Goal: Transaction & Acquisition: Purchase product/service

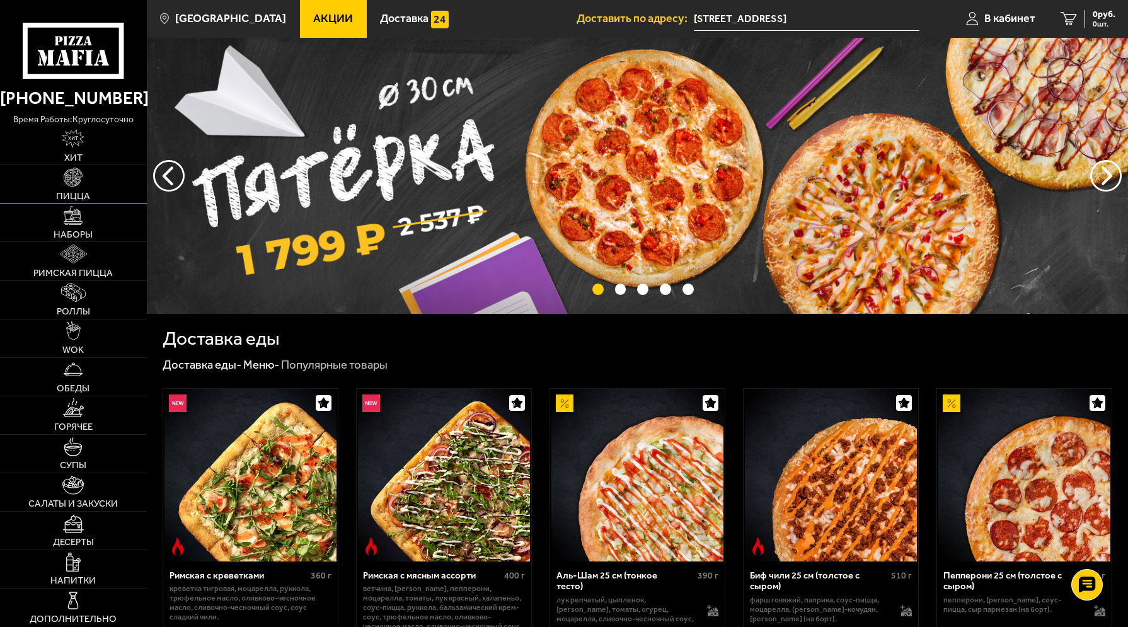
click at [80, 178] on img at bounding box center [73, 177] width 19 height 19
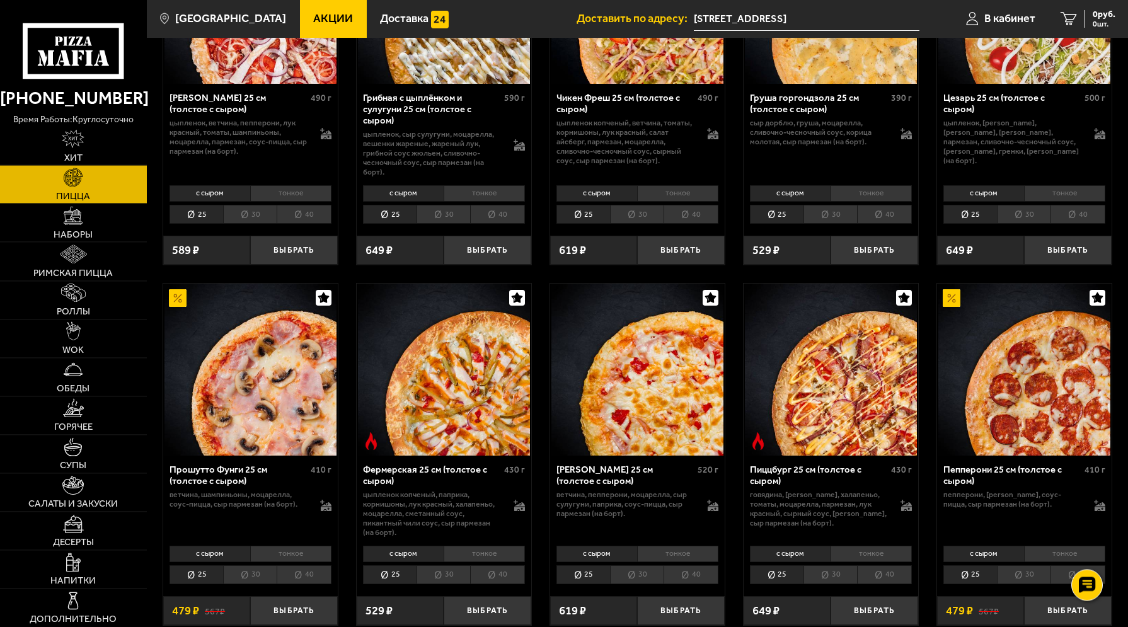
scroll to position [643, 0]
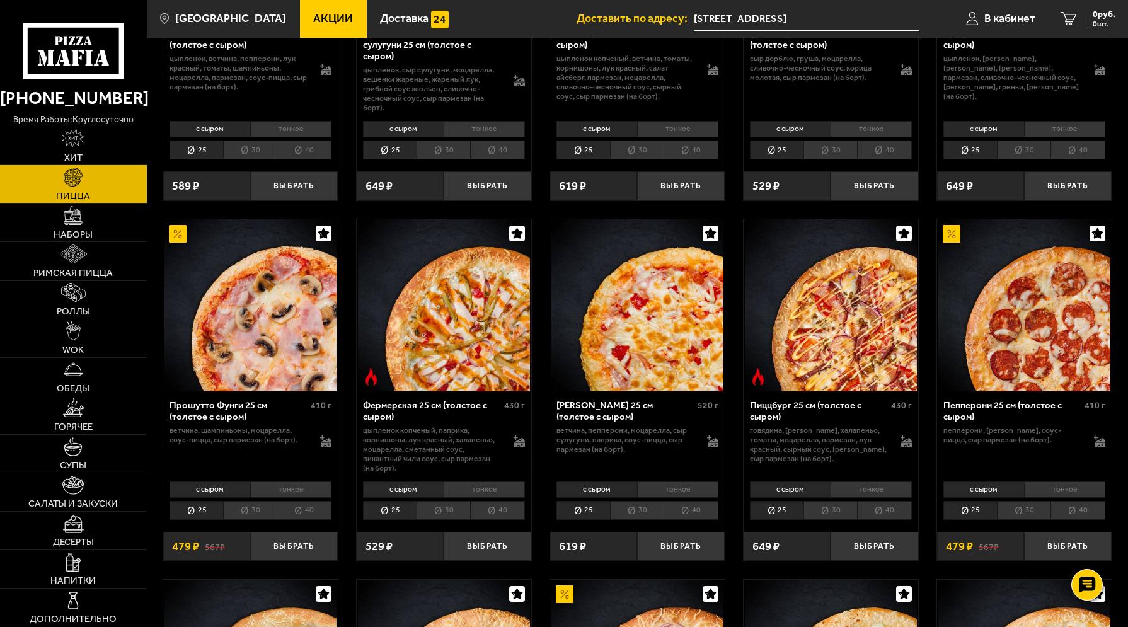
click at [505, 514] on li "40" at bounding box center [497, 510] width 54 height 19
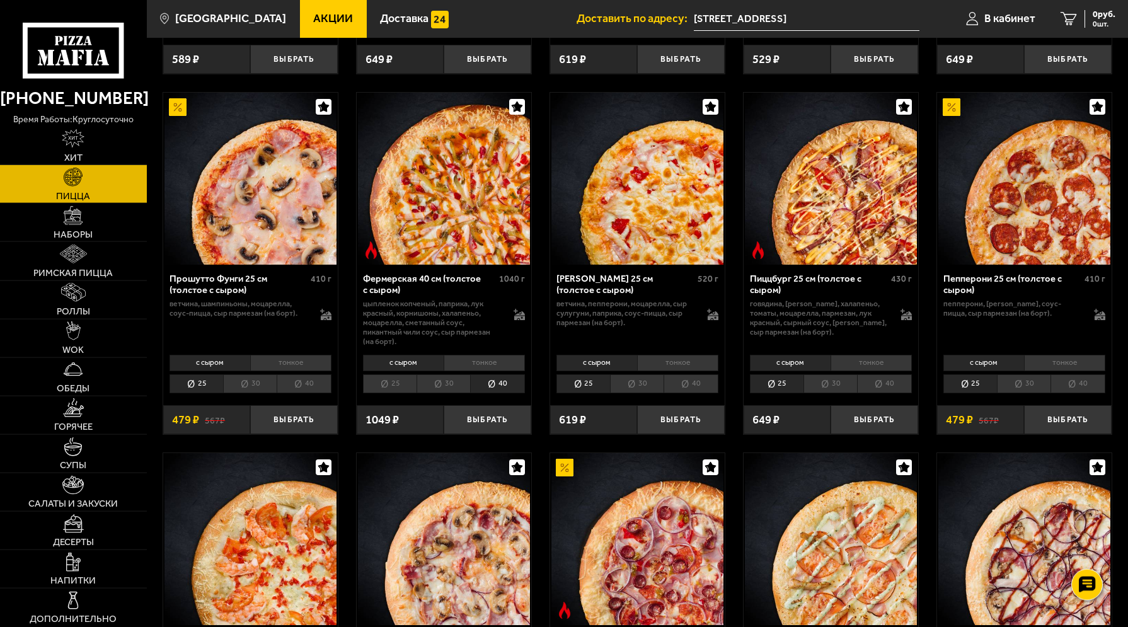
scroll to position [771, 0]
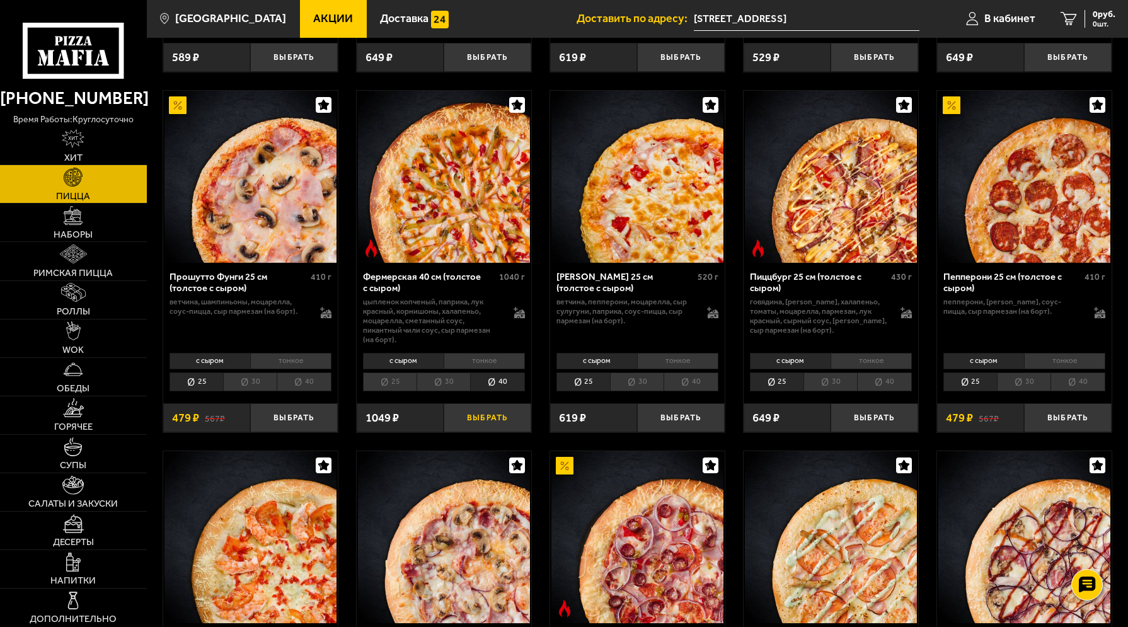
click at [487, 420] on button "Выбрать" at bounding box center [488, 417] width 88 height 29
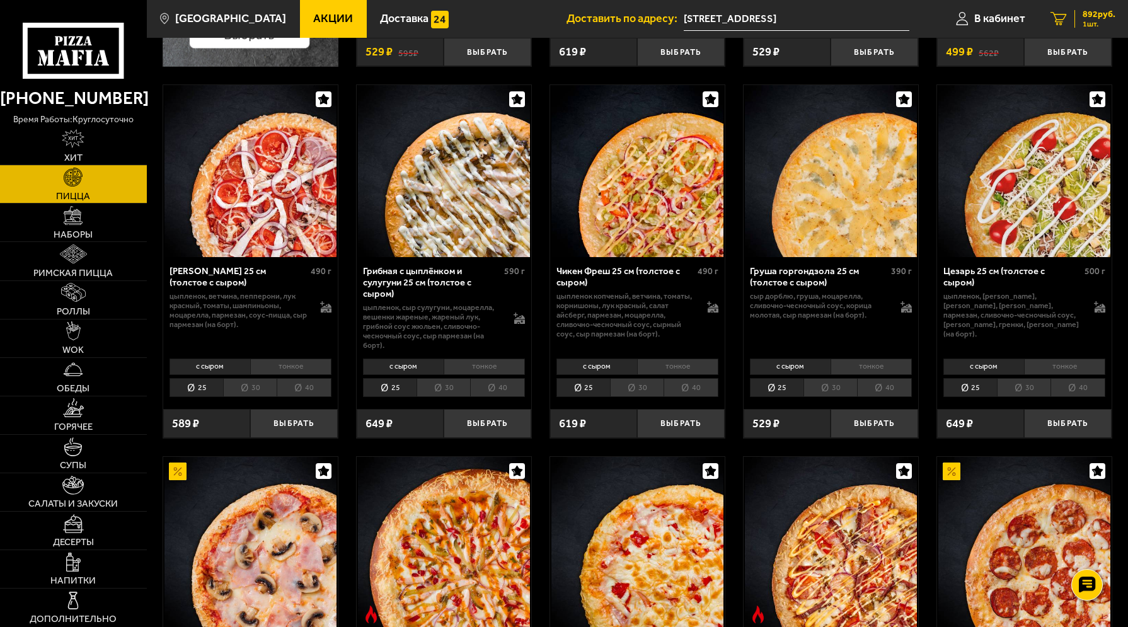
scroll to position [193, 0]
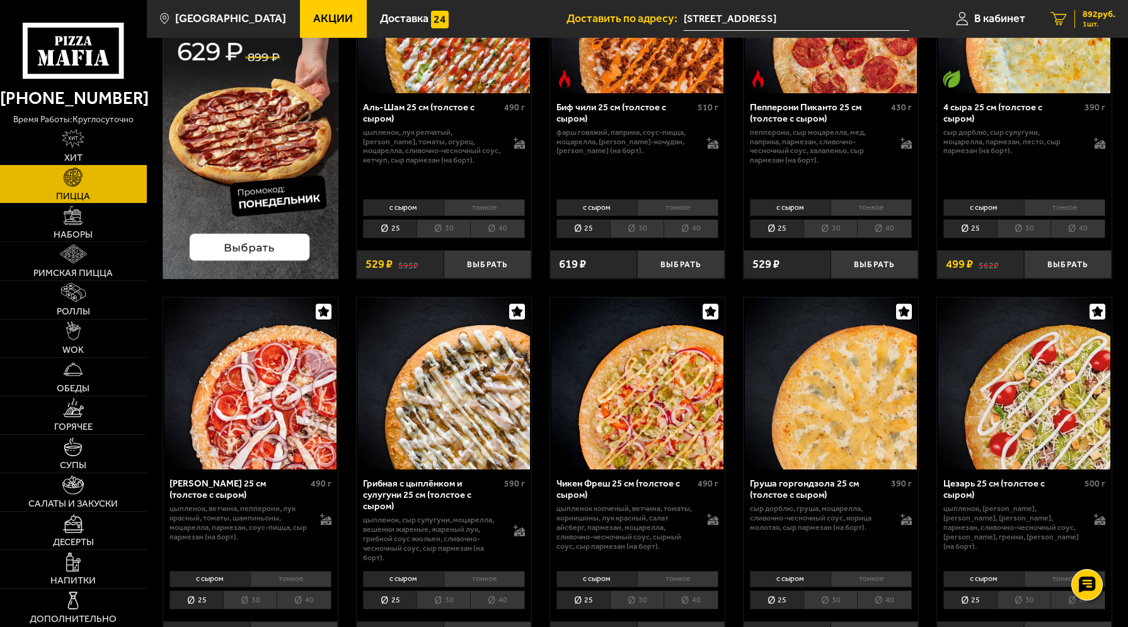
click at [1113, 12] on span "892 руб." at bounding box center [1098, 14] width 33 height 9
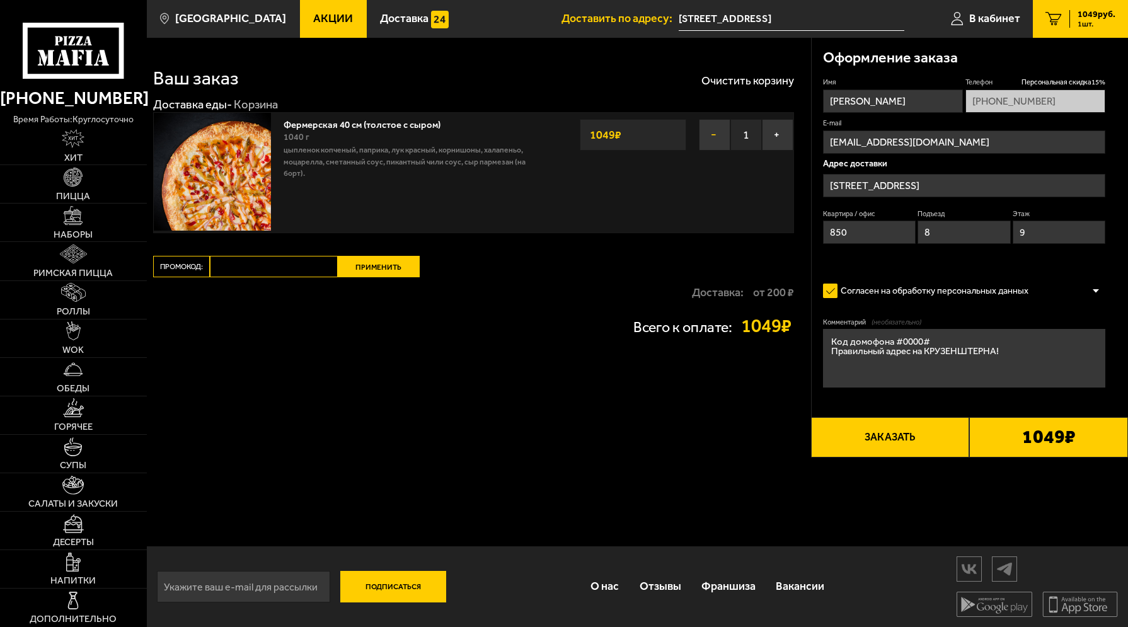
click at [715, 133] on button "−" at bounding box center [715, 135] width 32 height 32
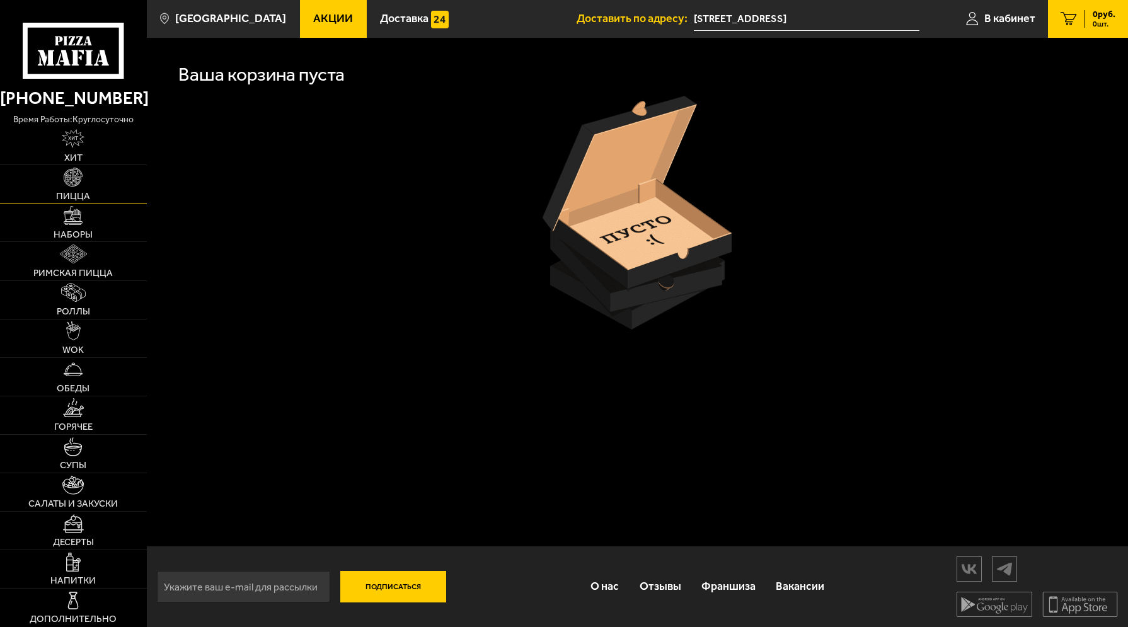
click at [62, 196] on span "Пицца" at bounding box center [73, 196] width 34 height 9
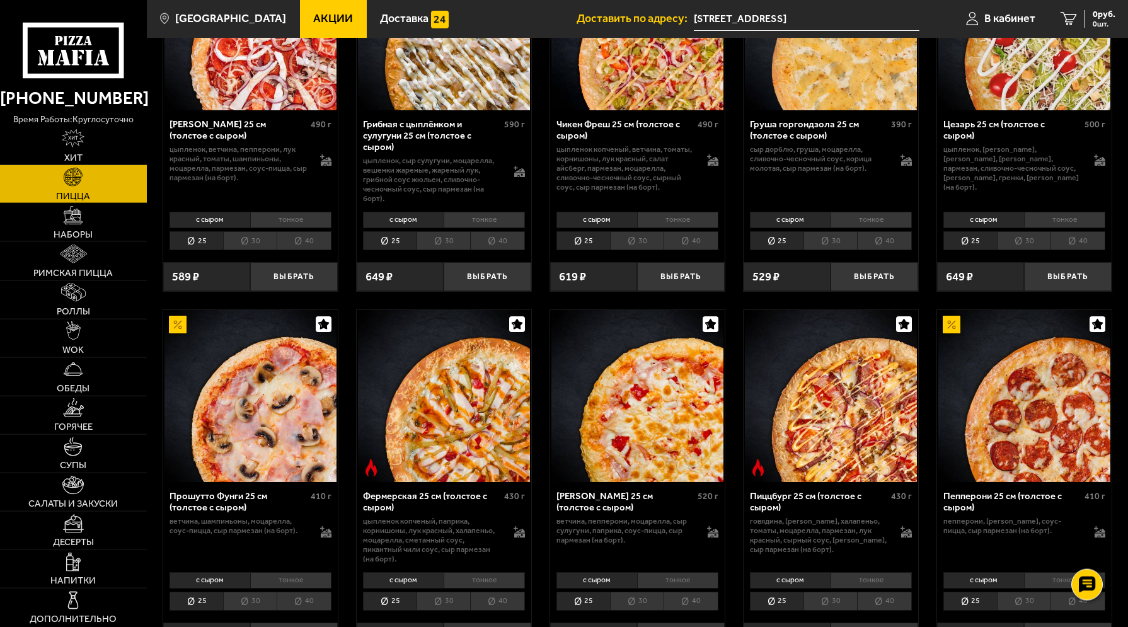
scroll to position [578, 0]
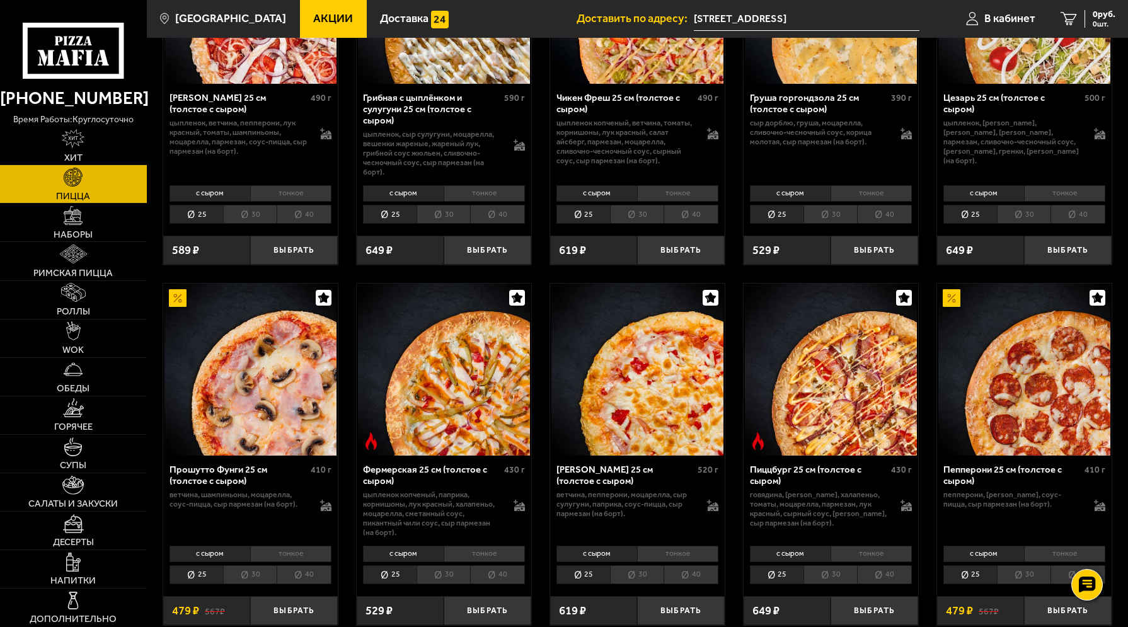
click at [503, 578] on li "40" at bounding box center [497, 574] width 54 height 19
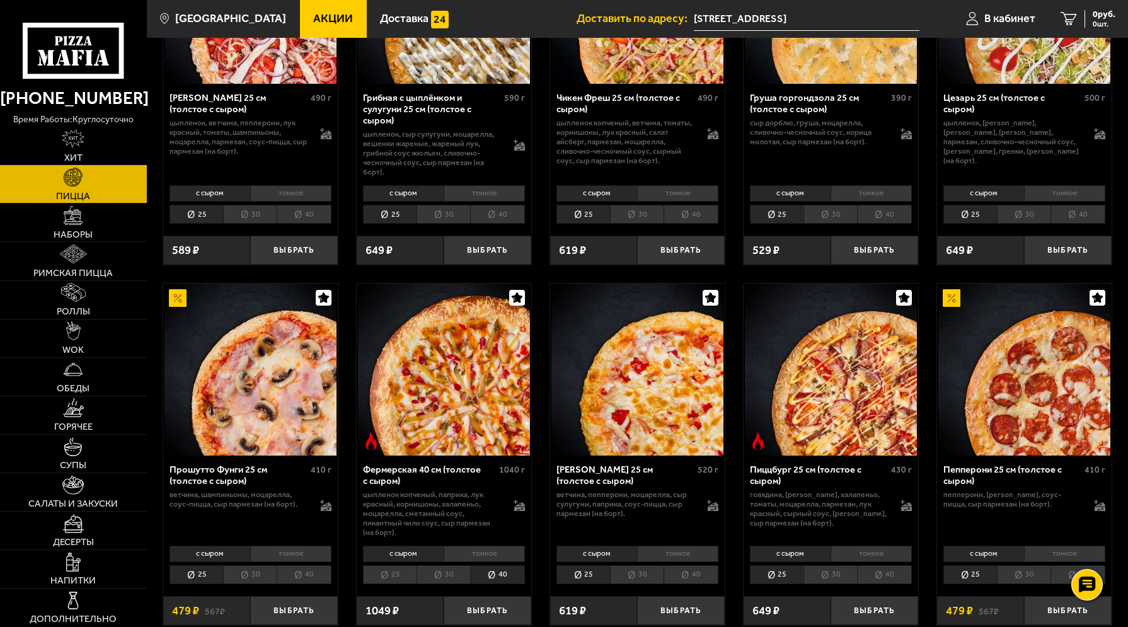
scroll to position [707, 0]
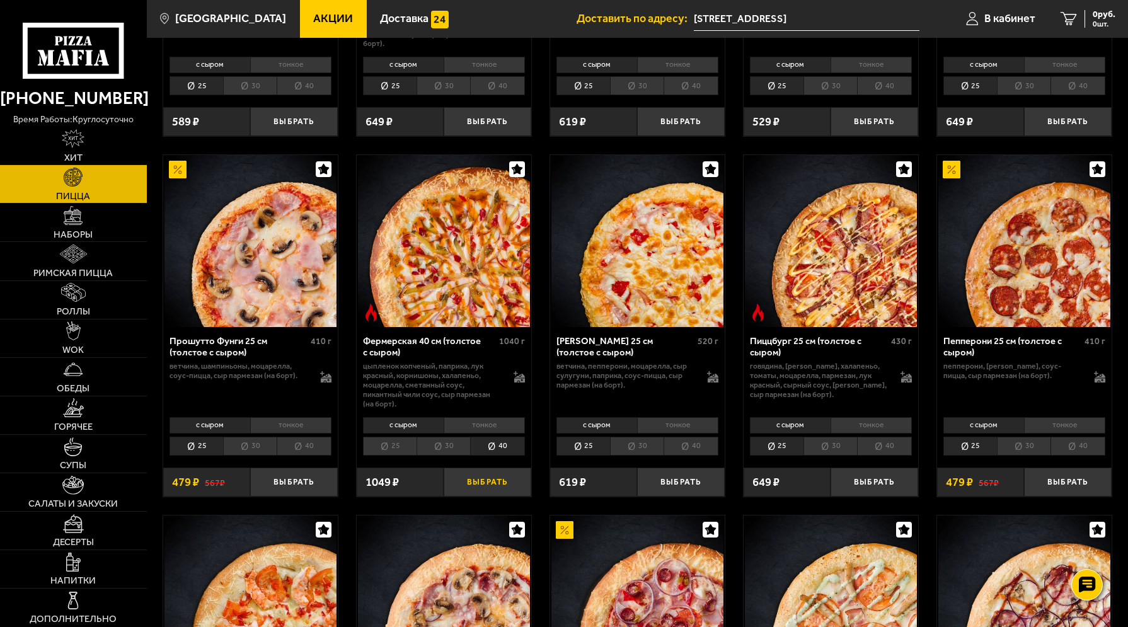
click at [498, 481] on button "Выбрать" at bounding box center [488, 481] width 88 height 29
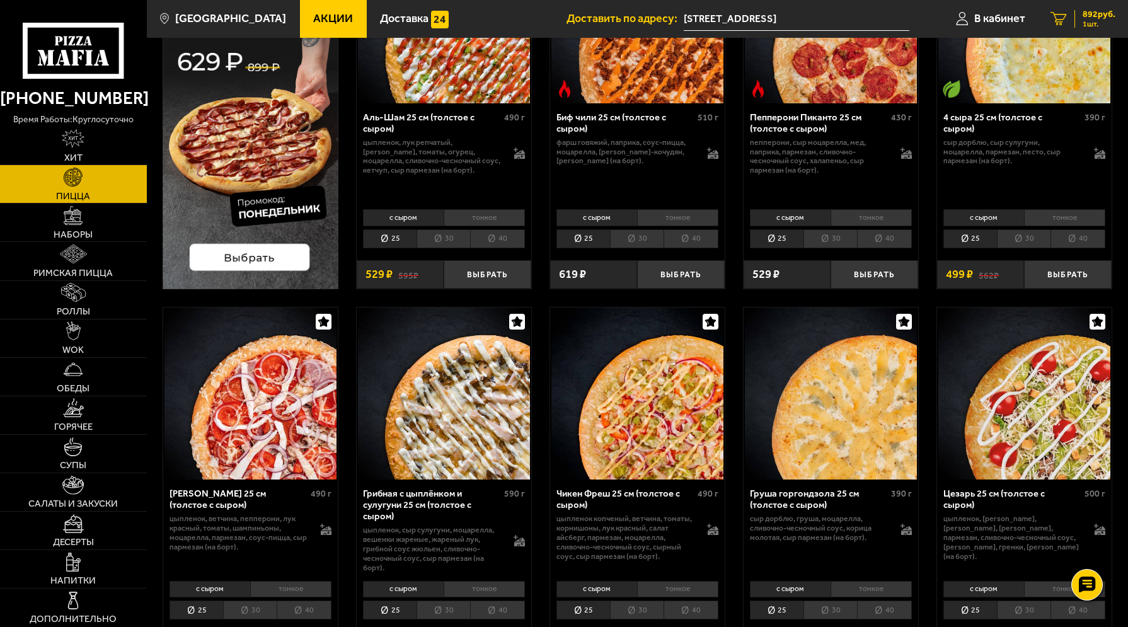
scroll to position [192, 0]
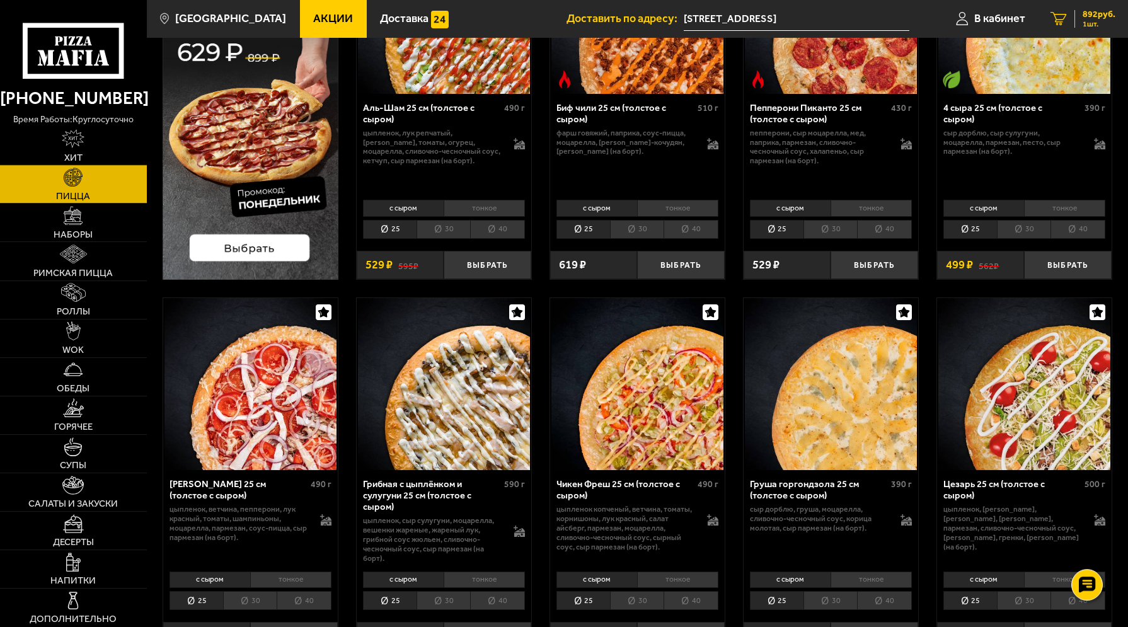
click at [1086, 16] on span "892 руб." at bounding box center [1098, 14] width 33 height 9
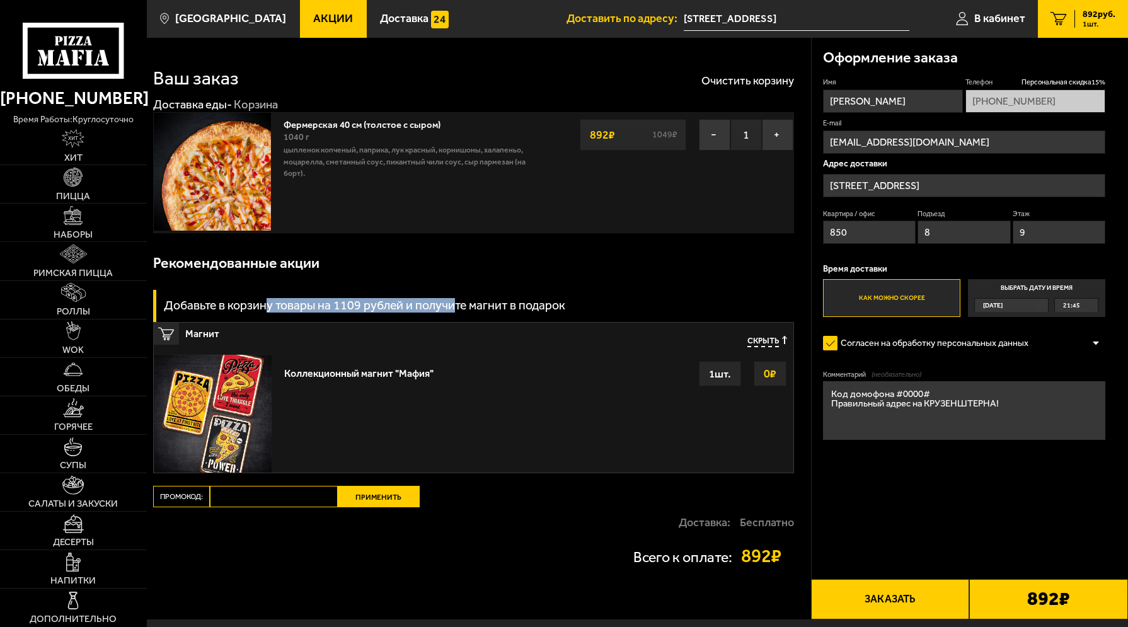
drag, startPoint x: 301, startPoint y: 307, endPoint x: 462, endPoint y: 307, distance: 161.3
click at [459, 307] on h3 "Добавьте в корзину товары на 1109 рублей и получите магнит в подарок" at bounding box center [364, 305] width 401 height 13
click at [462, 307] on h3 "Добавьте в корзину товары на 1109 рублей и получите магнит в подарок" at bounding box center [364, 305] width 401 height 13
click at [929, 512] on div "Оформление заказа Имя [PERSON_NAME] Телефон Персональная скидка 15 % [PHONE_NUM…" at bounding box center [969, 329] width 317 height 582
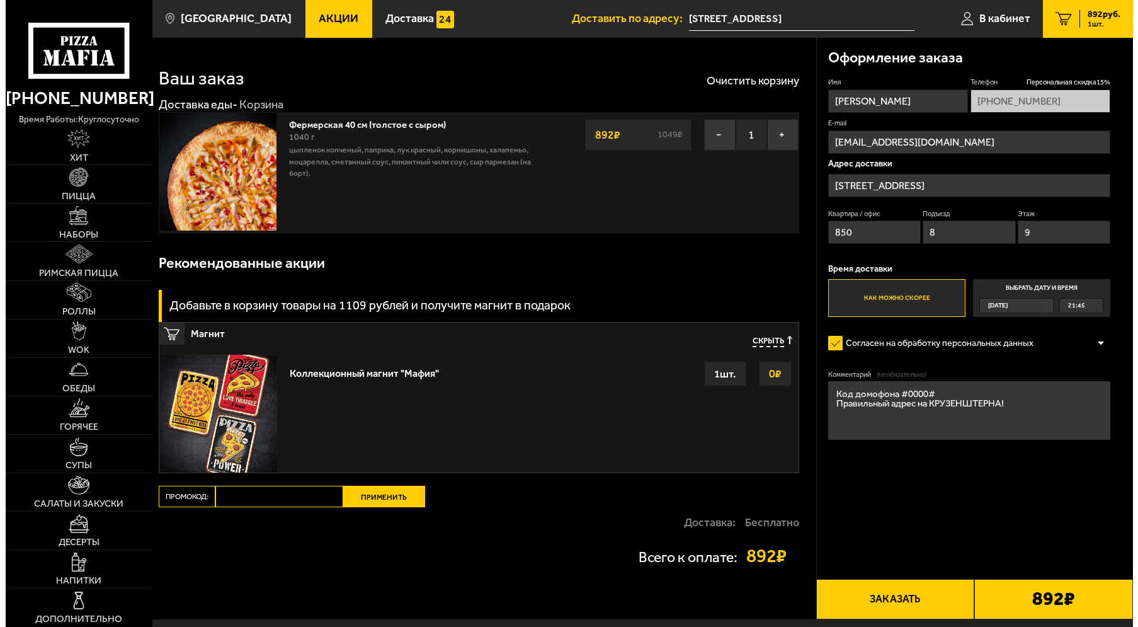
scroll to position [76, 0]
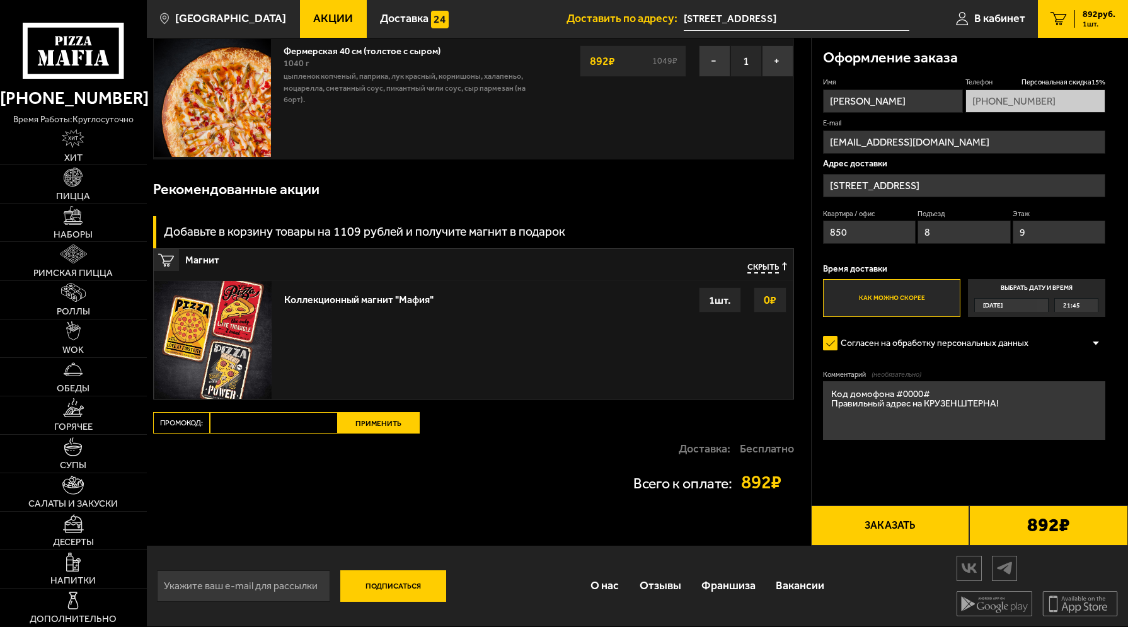
click at [914, 512] on button "Заказать" at bounding box center [890, 525] width 159 height 40
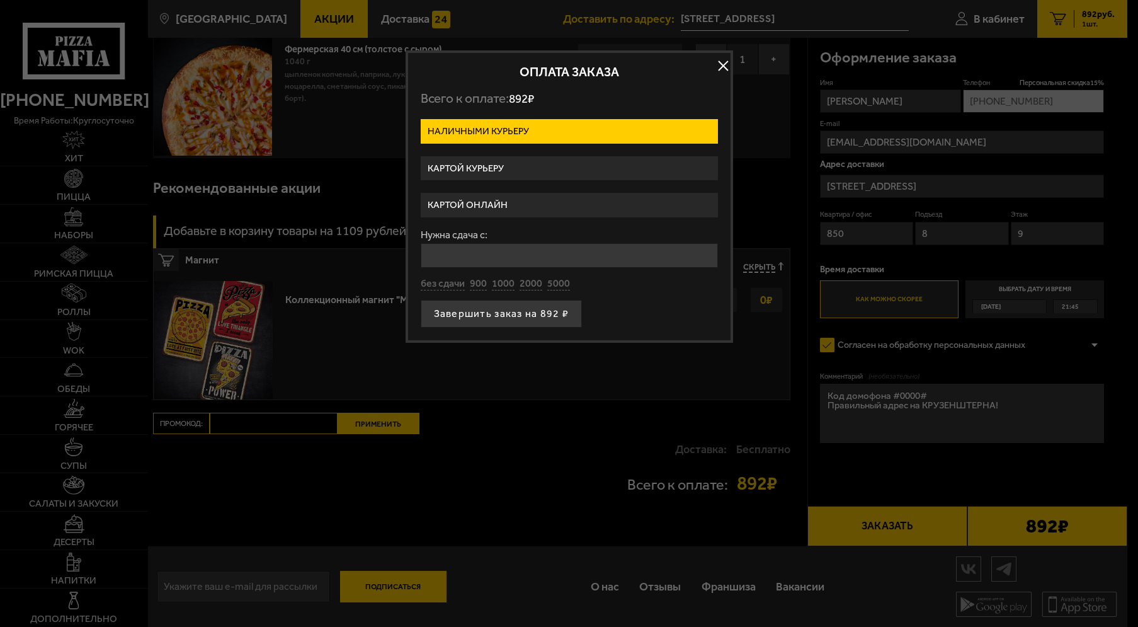
click at [482, 163] on label "Картой курьеру" at bounding box center [569, 168] width 297 height 25
click at [0, 0] on input "Картой курьеру" at bounding box center [0, 0] width 0 height 0
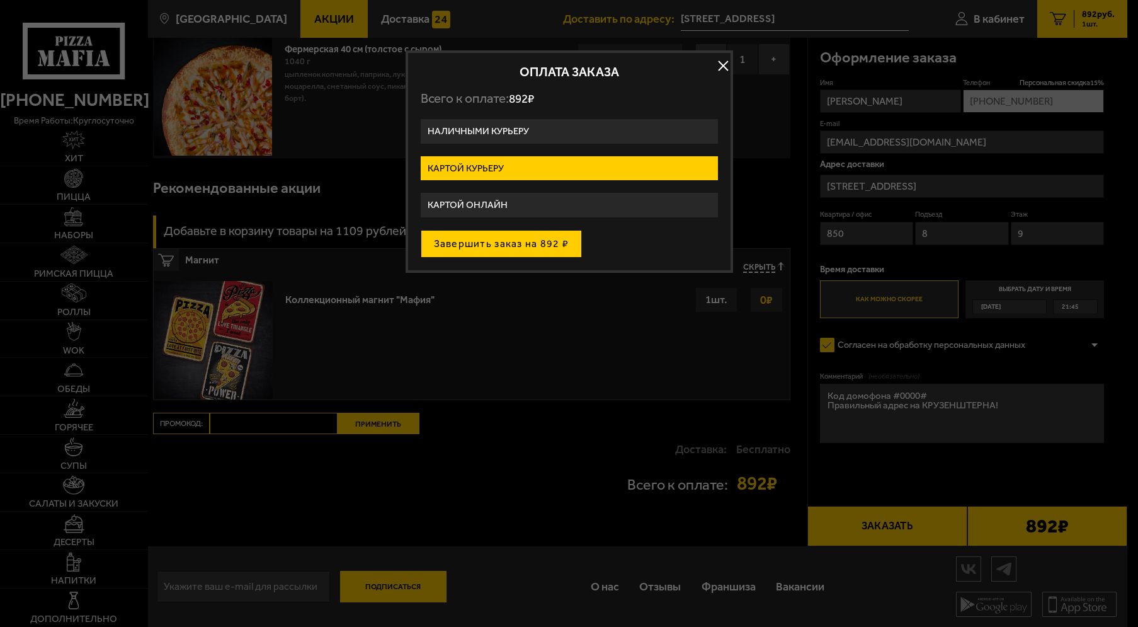
click at [559, 250] on button "Завершить заказ на 892 ₽" at bounding box center [502, 244] width 162 height 28
